Goal: Information Seeking & Learning: Check status

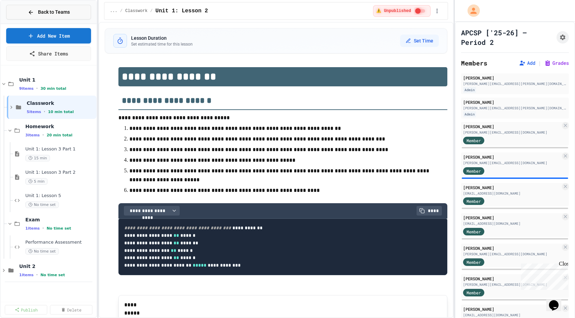
click at [63, 13] on span "Back to Teams" at bounding box center [54, 12] width 32 height 7
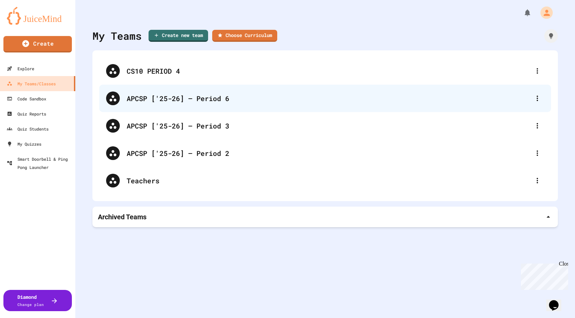
click at [181, 101] on div "APCSP ['25-26] — Period 6" at bounding box center [329, 98] width 404 height 10
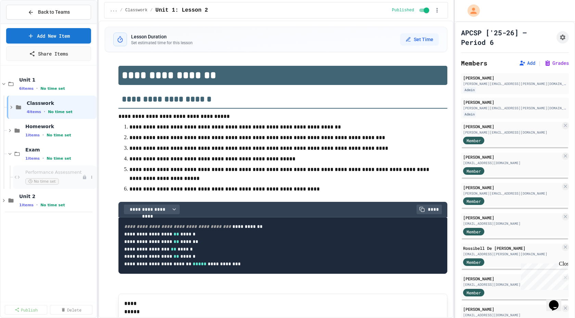
click at [50, 171] on span "Performance Assessment" at bounding box center [53, 172] width 57 height 6
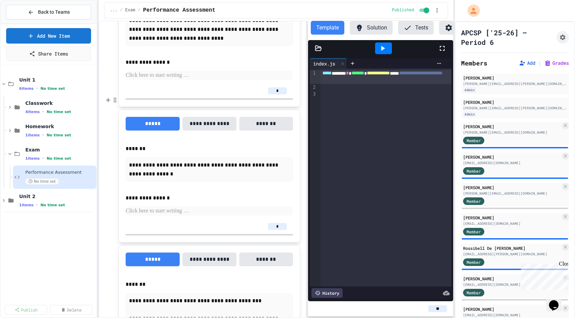
scroll to position [818, 0]
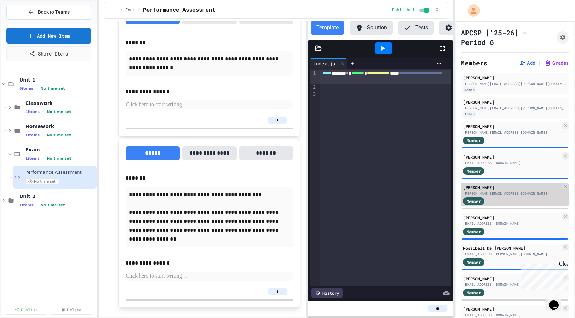
click at [486, 191] on div "[PERSON_NAME][EMAIL_ADDRESS][DOMAIN_NAME]" at bounding box center [512, 193] width 98 height 5
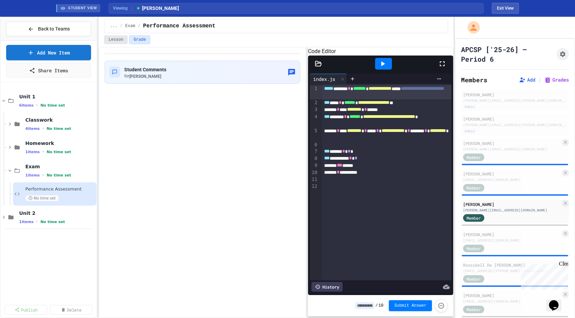
click at [114, 40] on button "Lesson" at bounding box center [116, 39] width 24 height 9
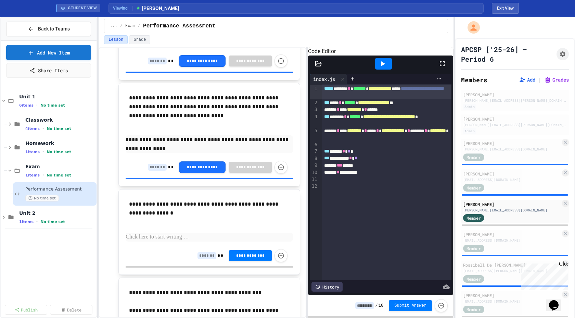
scroll to position [621, 0]
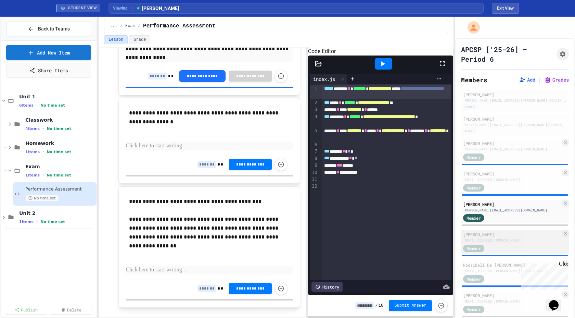
click at [495, 235] on div "[PERSON_NAME]" at bounding box center [512, 234] width 98 height 6
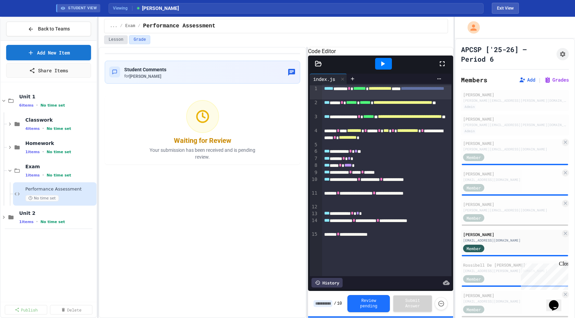
click at [124, 40] on button "Lesson" at bounding box center [116, 39] width 24 height 9
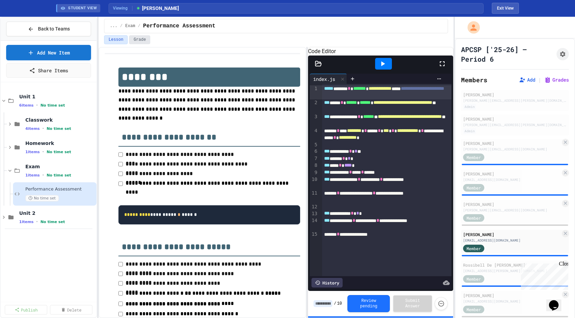
click at [144, 38] on button "Grade" at bounding box center [139, 39] width 21 height 9
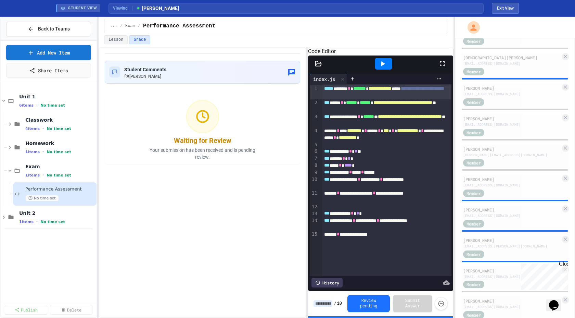
scroll to position [296, 0]
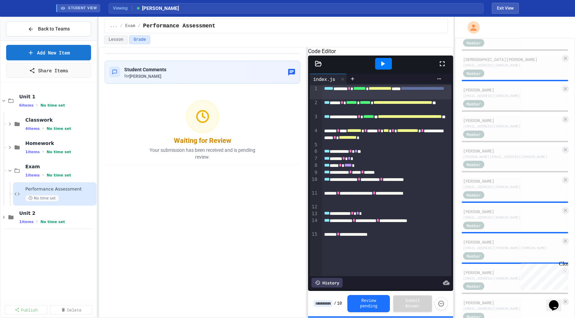
click at [486, 135] on div "Member" at bounding box center [480, 133] width 34 height 9
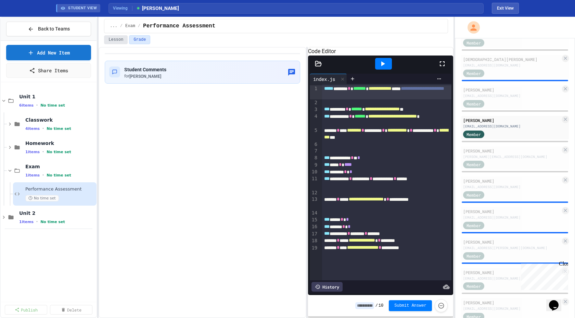
click at [117, 38] on button "Lesson" at bounding box center [116, 39] width 24 height 9
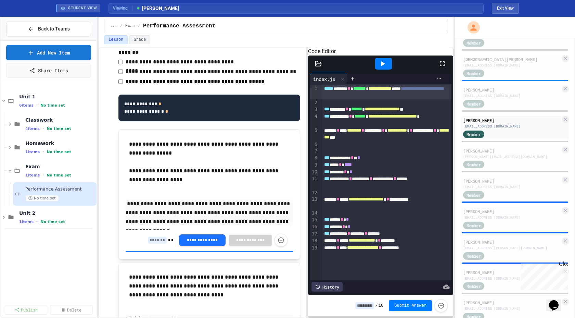
scroll to position [344, 0]
